Goal: Task Accomplishment & Management: Manage account settings

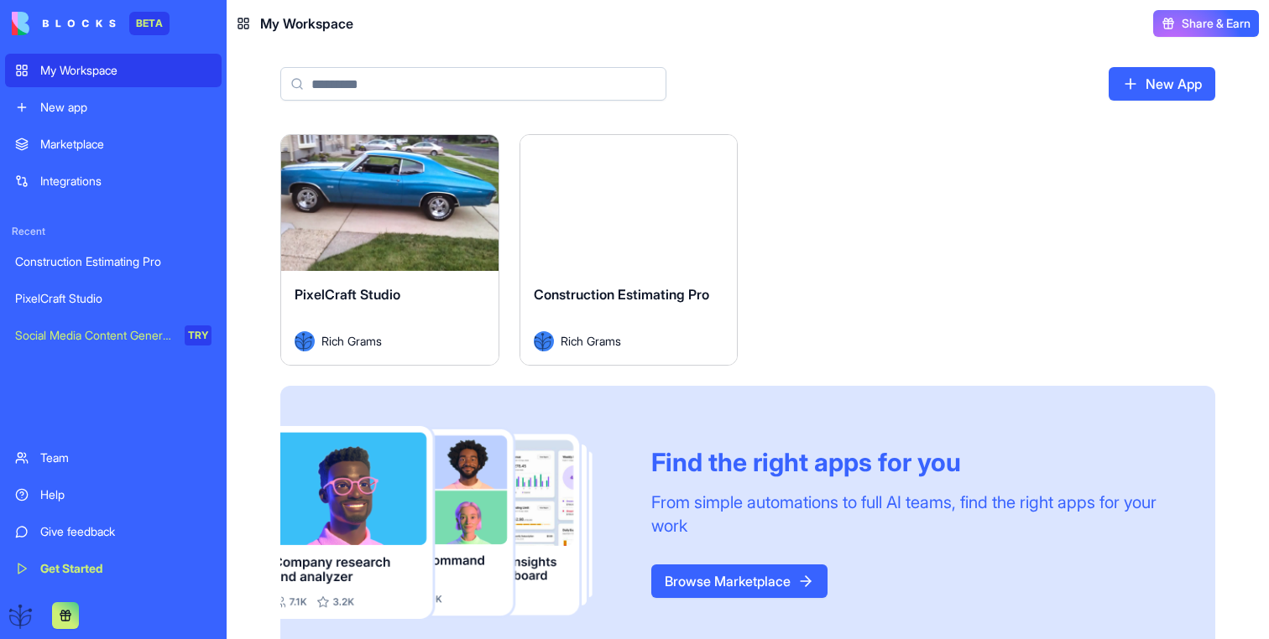
click at [454, 333] on div "Rich Grams" at bounding box center [390, 341] width 190 height 20
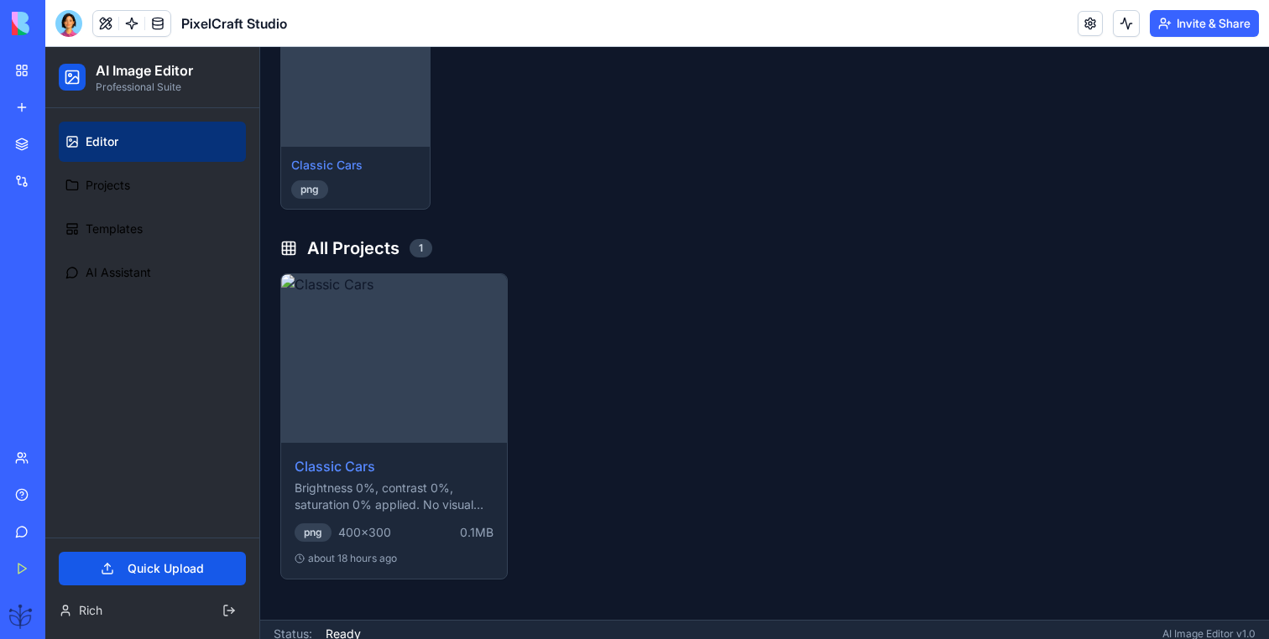
scroll to position [299, 0]
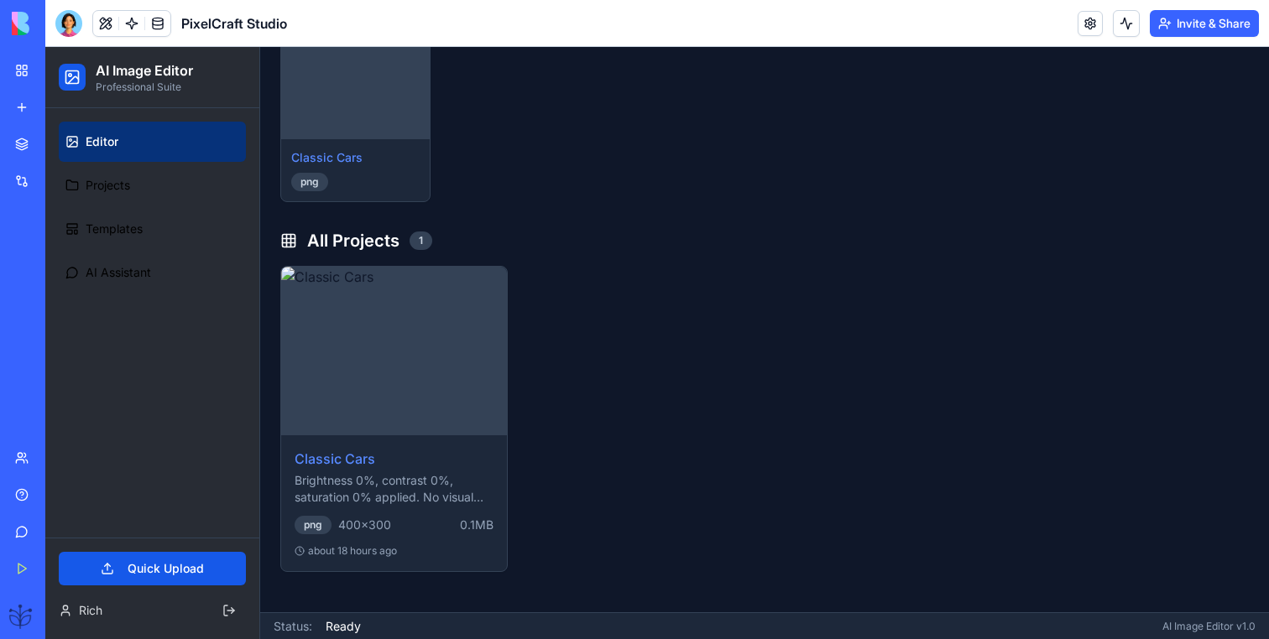
click at [62, 263] on div "Construction Estimating Pro" at bounding box center [38, 261] width 47 height 17
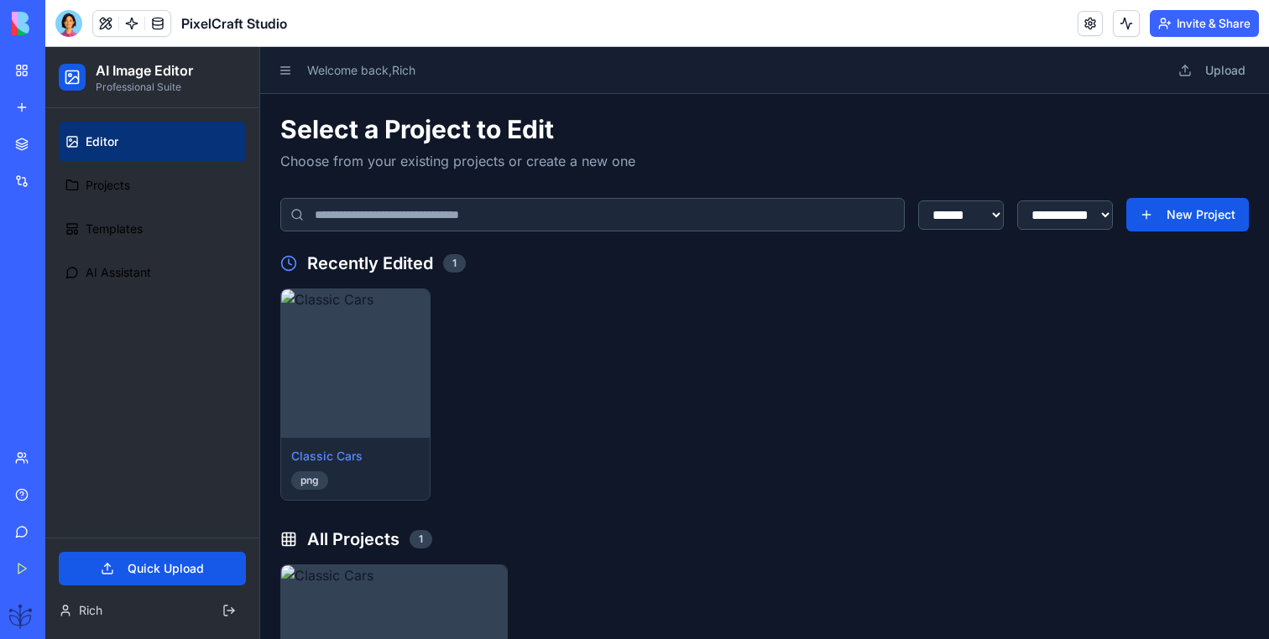
click at [62, 269] on div "Construction Estimating Pro" at bounding box center [38, 261] width 47 height 17
click at [51, 260] on div "Construction Estimating Pro" at bounding box center [38, 261] width 47 height 17
click at [62, 69] on div "My Workspace" at bounding box center [51, 70] width 22 height 17
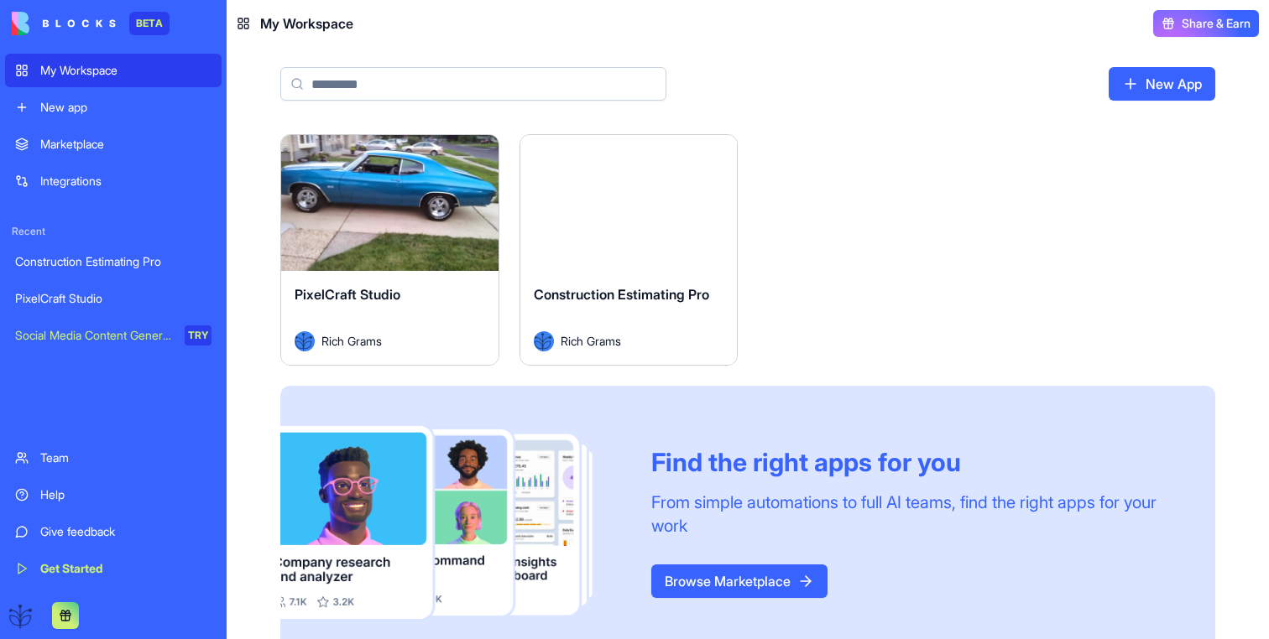
click at [580, 240] on div "Launch" at bounding box center [628, 203] width 217 height 136
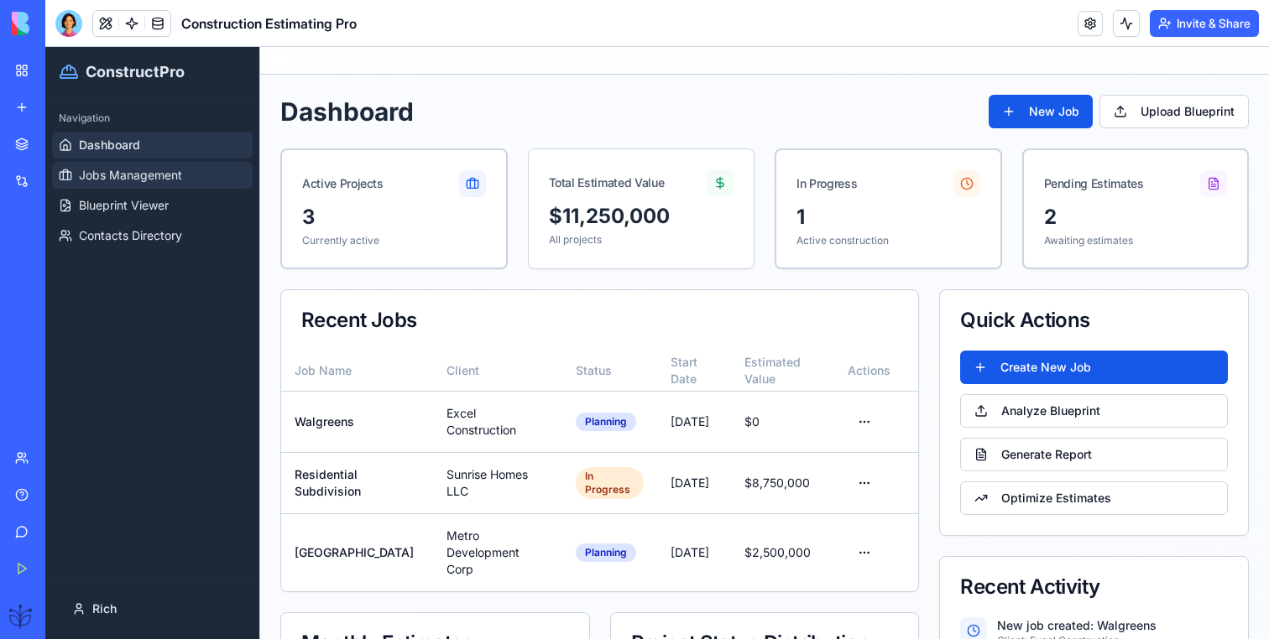
click at [182, 169] on link "Jobs Management" at bounding box center [152, 175] width 201 height 27
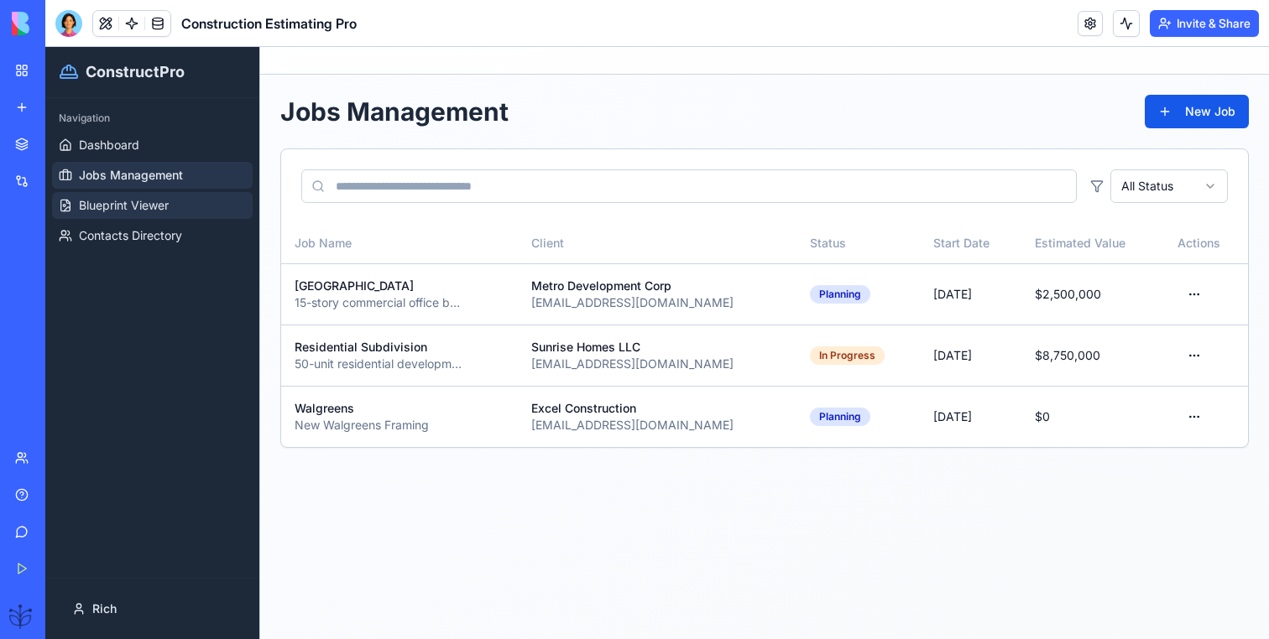
click at [163, 204] on span "Blueprint Viewer" at bounding box center [124, 205] width 90 height 17
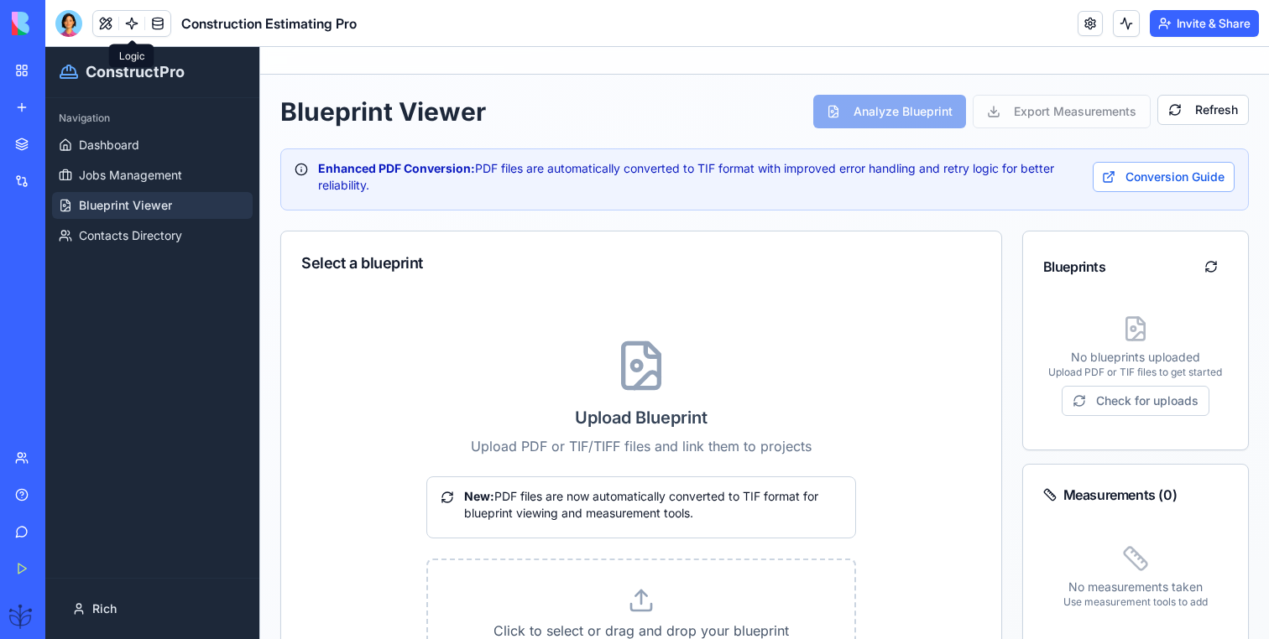
click at [129, 28] on link at bounding box center [131, 23] width 25 height 25
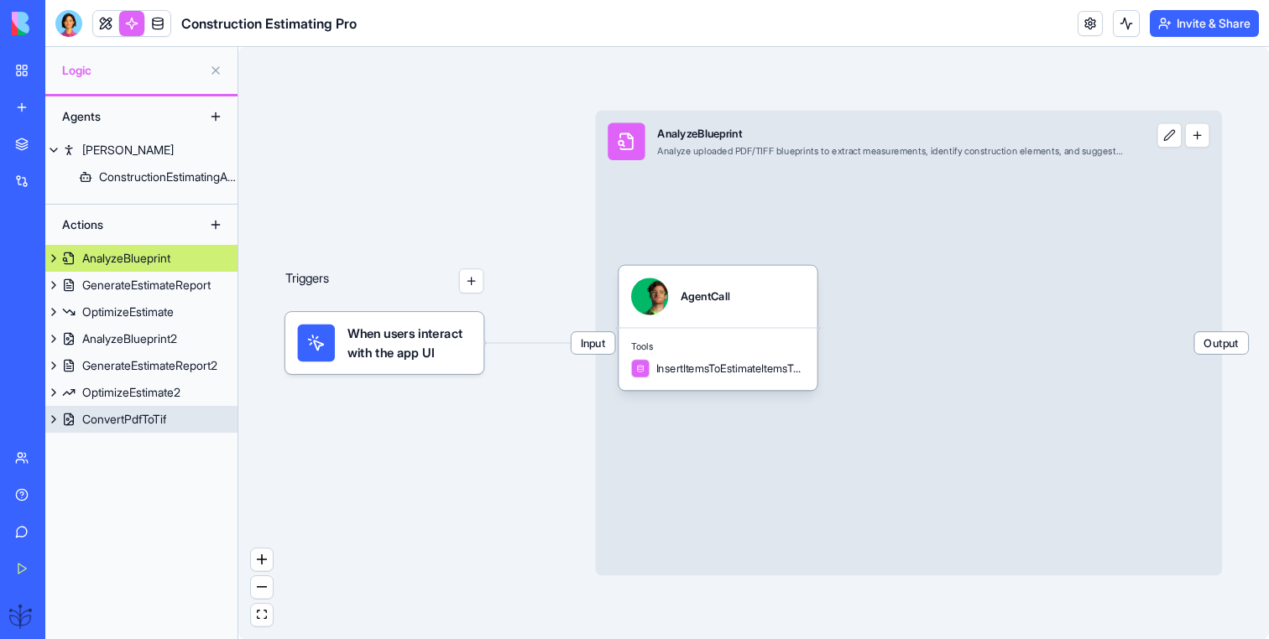
click at [180, 426] on link "ConvertPdfToTif" at bounding box center [141, 419] width 192 height 27
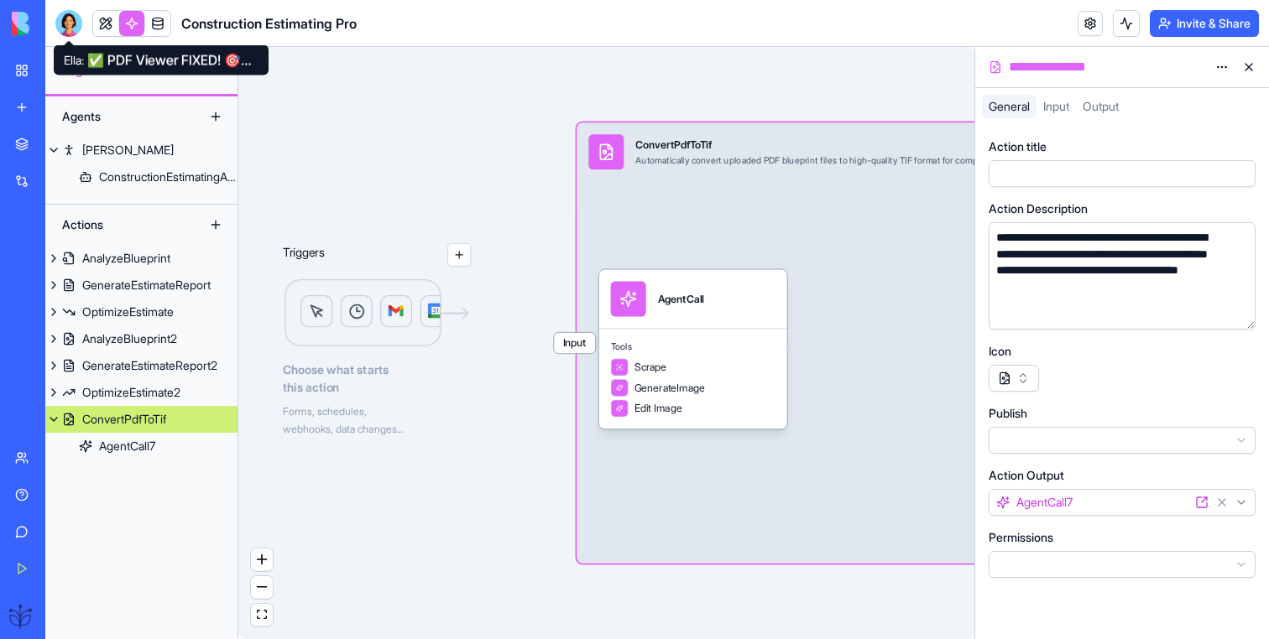
click at [61, 37] on header "Construction Estimating Pro Invite & Share" at bounding box center [656, 23] width 1223 height 47
click at [61, 29] on div at bounding box center [68, 23] width 27 height 27
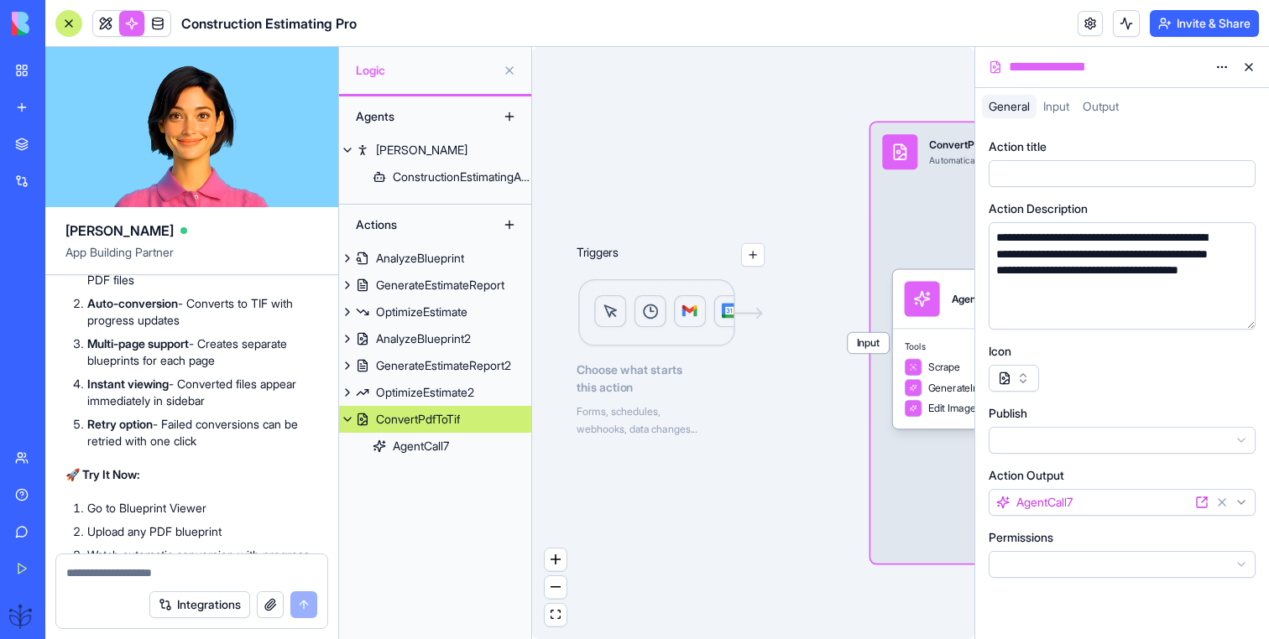
scroll to position [15388, 0]
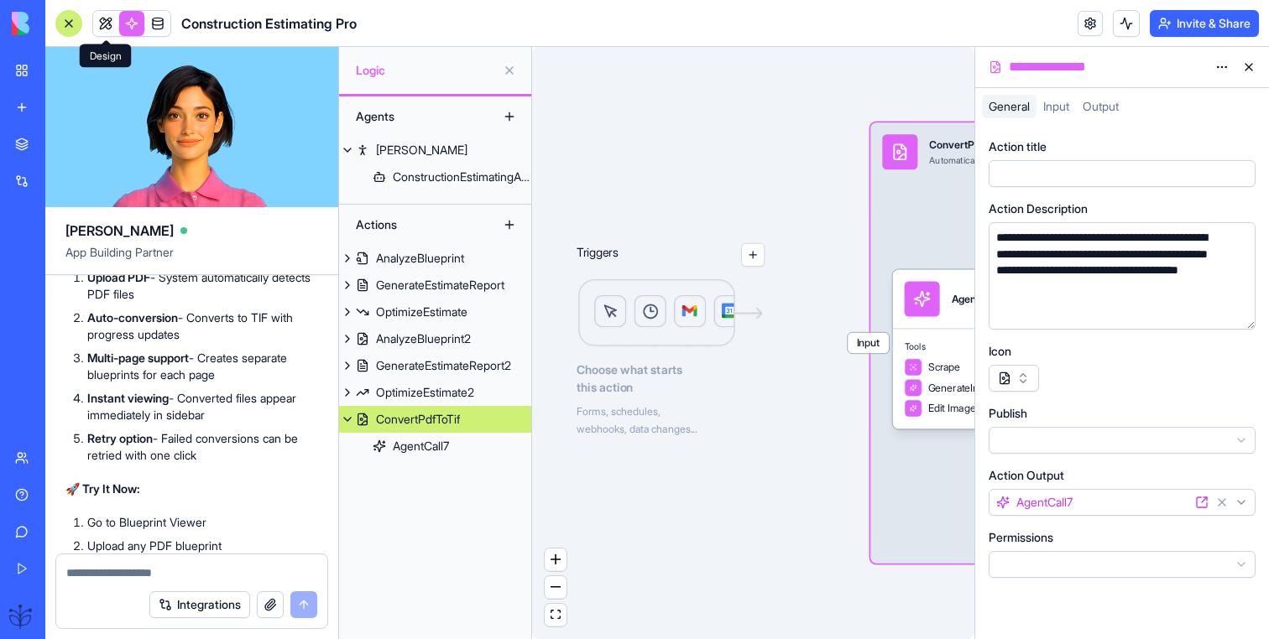
click at [103, 26] on link at bounding box center [105, 23] width 25 height 25
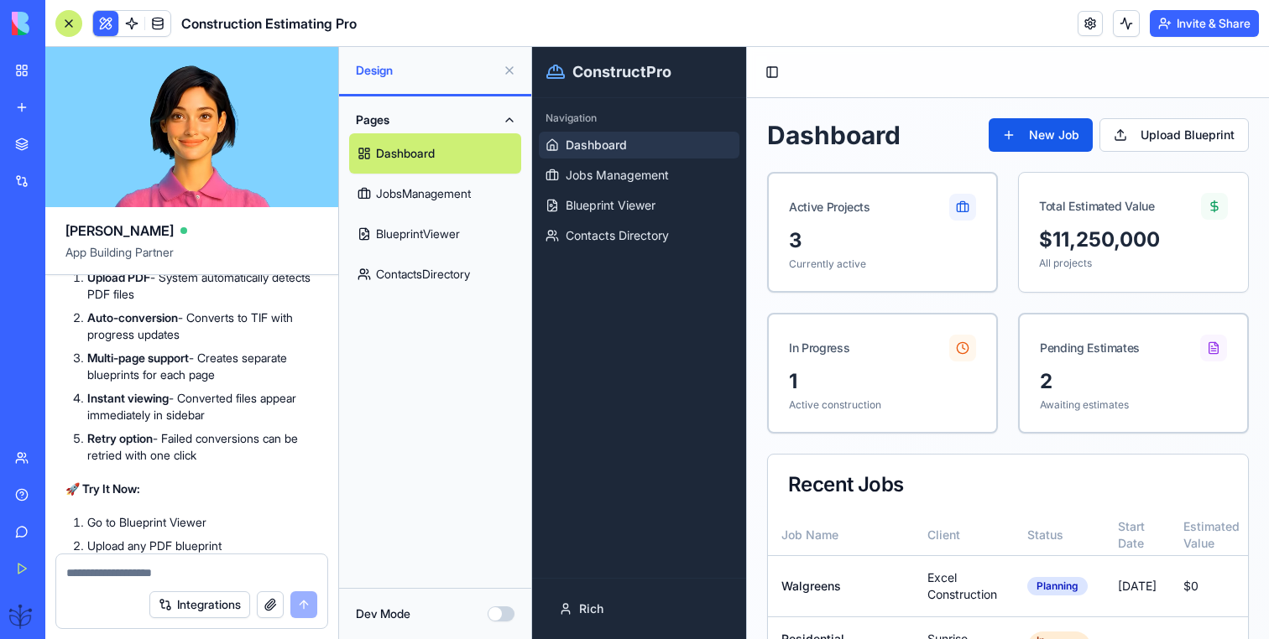
click at [431, 237] on link "BlueprintViewer" at bounding box center [435, 234] width 172 height 40
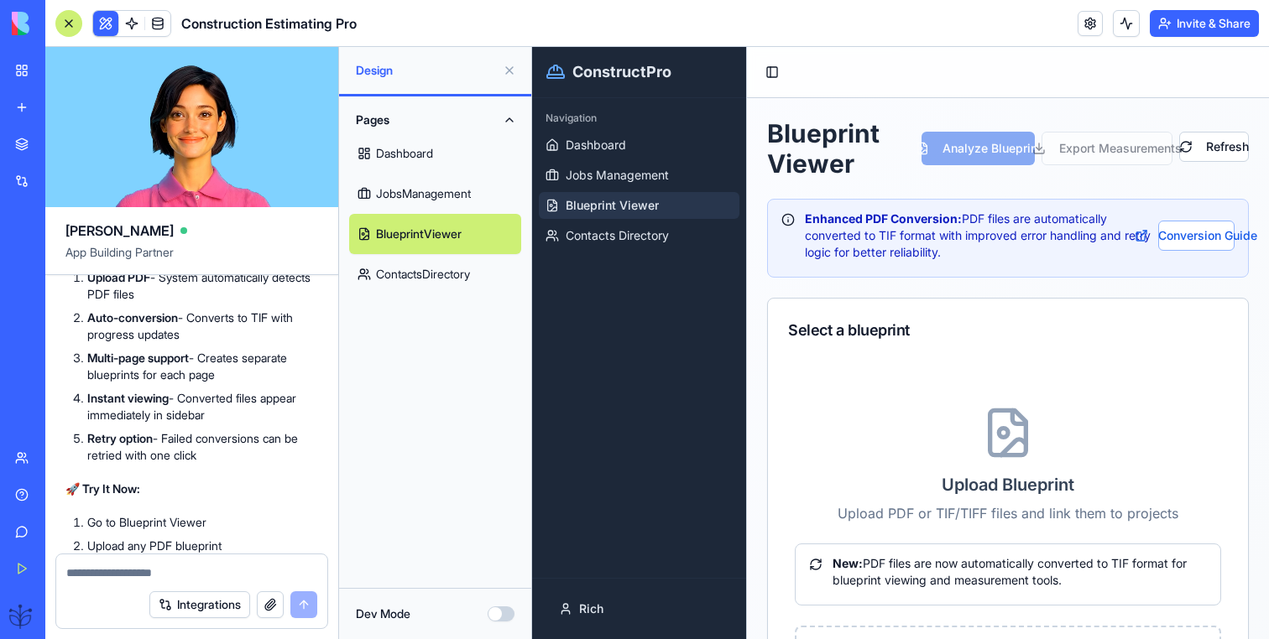
click at [508, 65] on button at bounding box center [509, 70] width 27 height 27
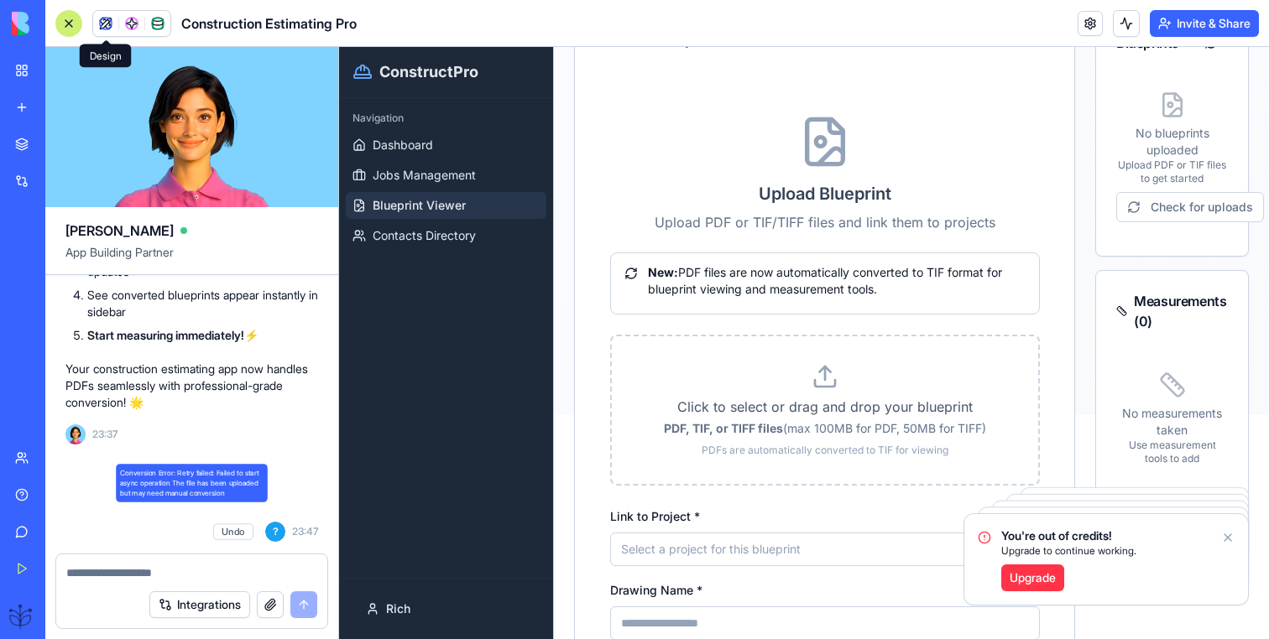
scroll to position [18006, 0]
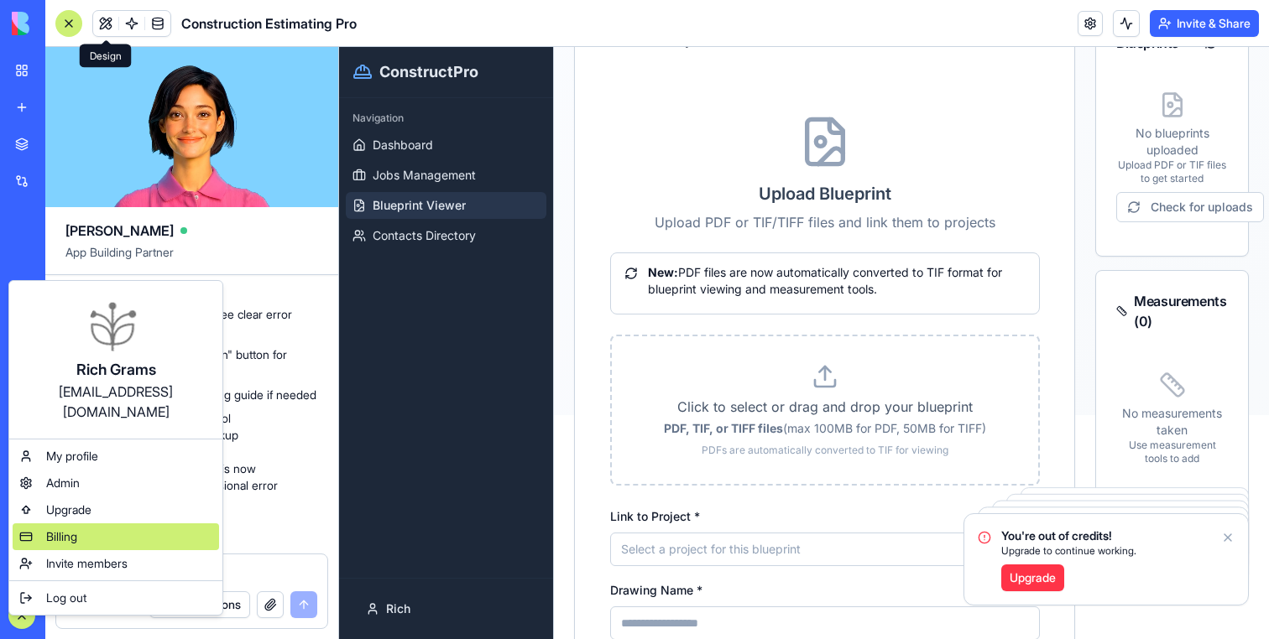
click at [84, 524] on div "Billing" at bounding box center [116, 537] width 206 height 27
